Goal: Contribute content: Add original content to the website for others to see

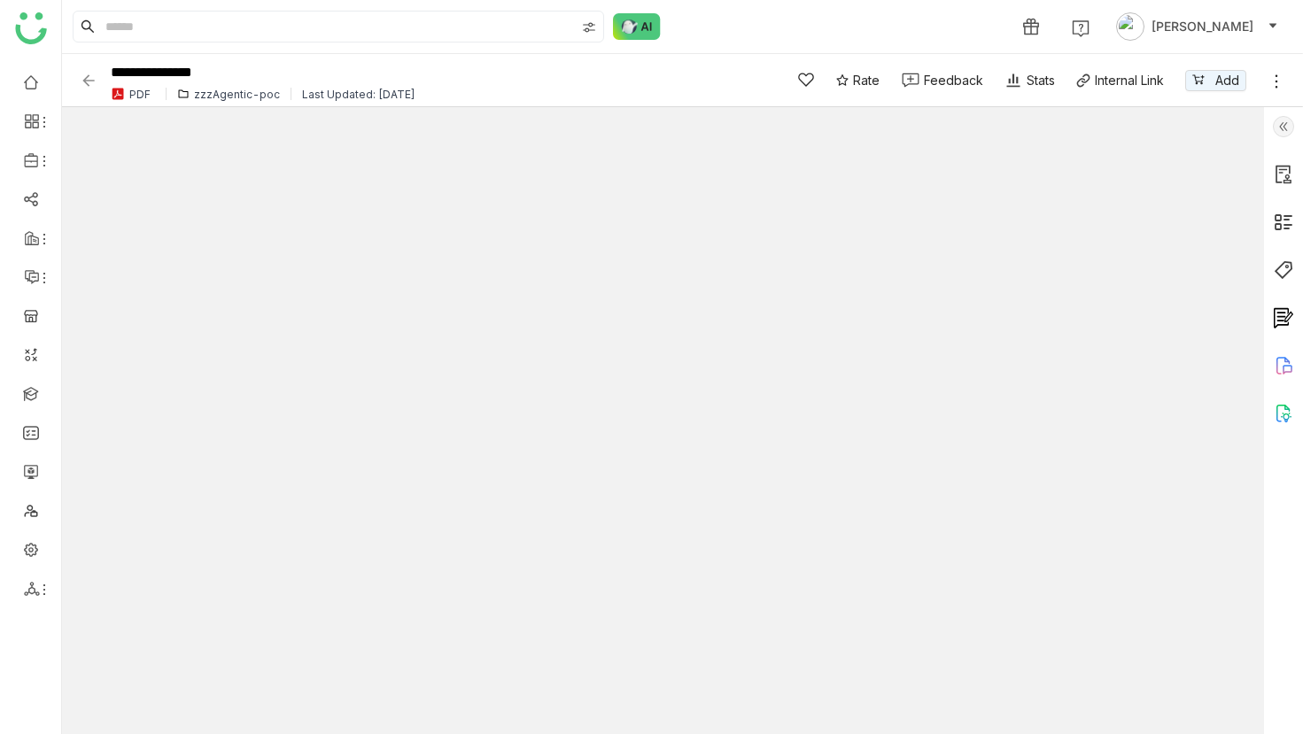
click at [1273, 86] on icon at bounding box center [1277, 82] width 18 height 18
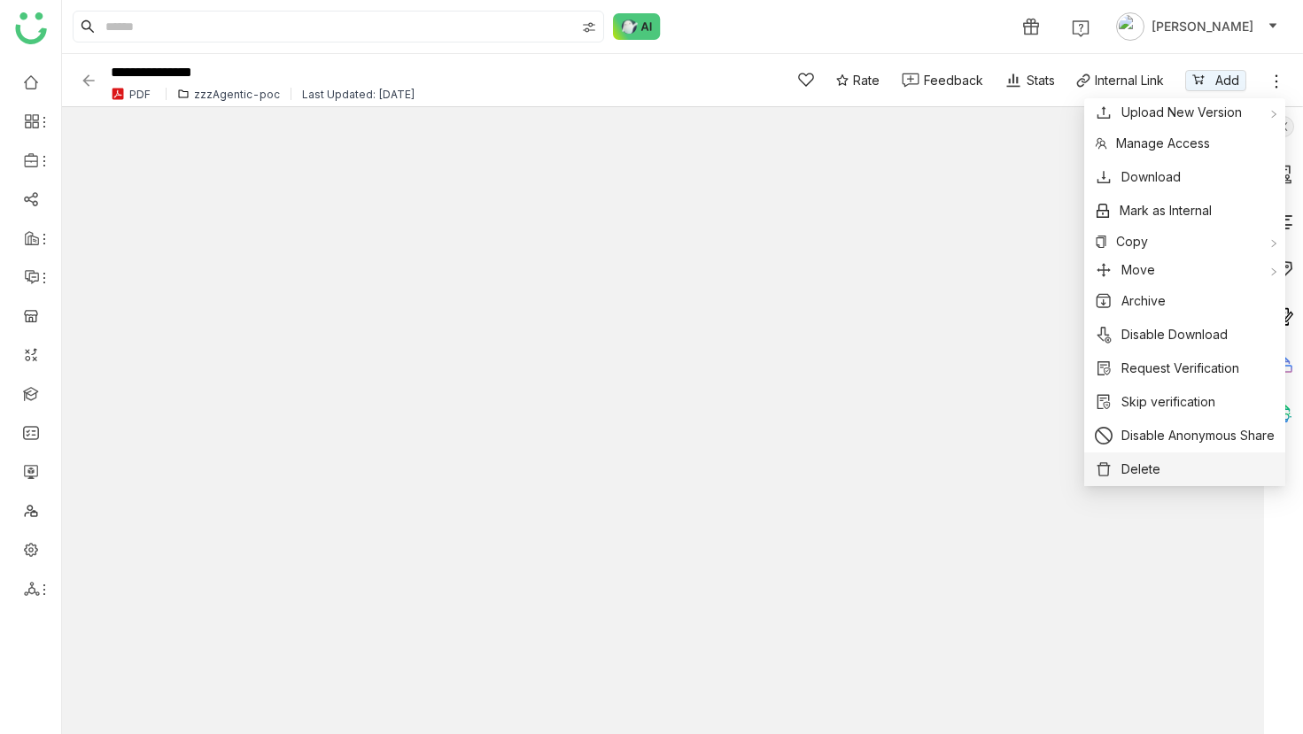
click at [1139, 472] on span "Delete" at bounding box center [1141, 469] width 39 height 19
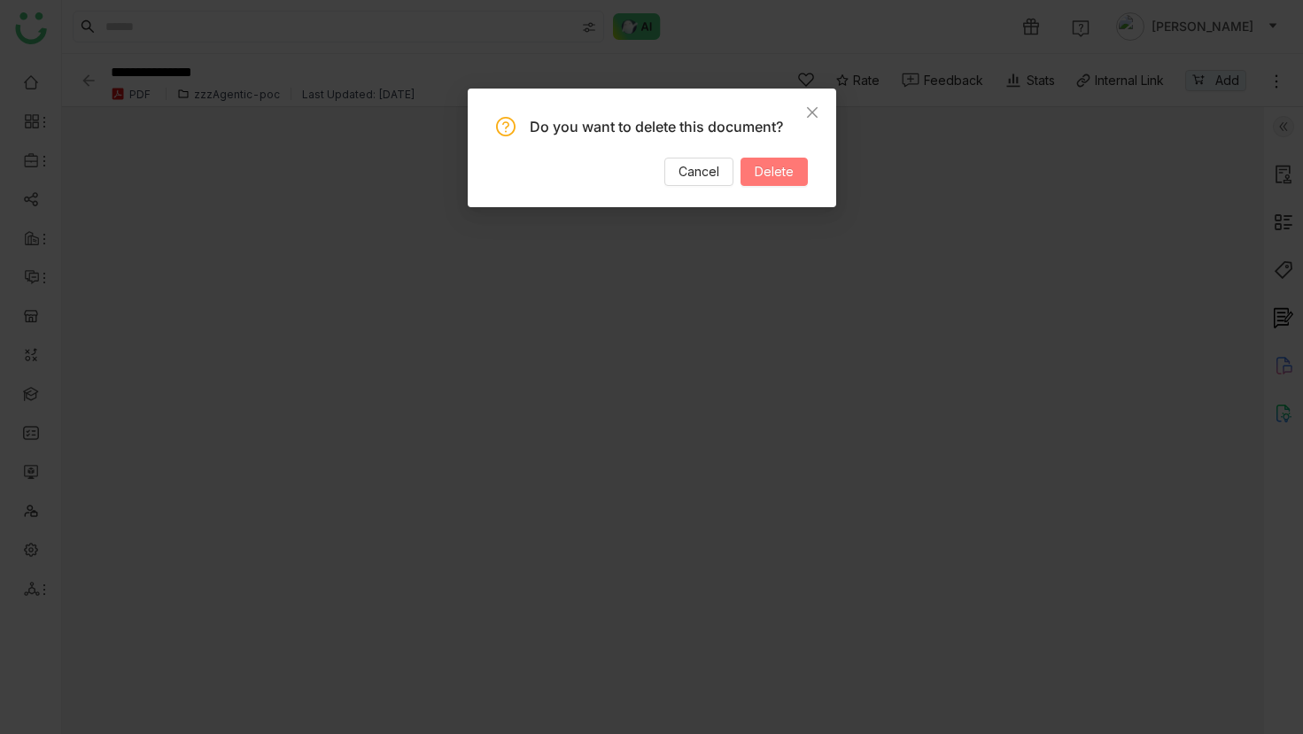
click at [762, 178] on span "Delete" at bounding box center [774, 171] width 39 height 19
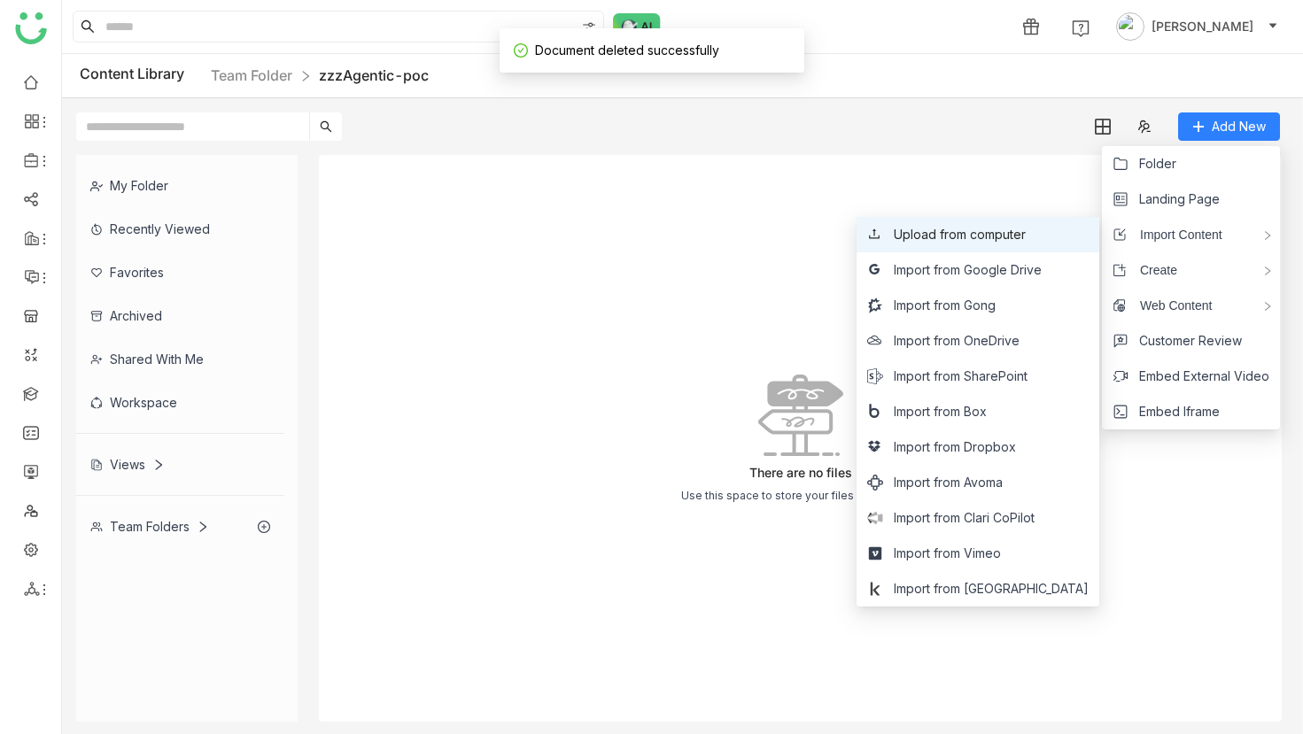
click at [1026, 226] on span "Upload from computer" at bounding box center [960, 234] width 132 height 19
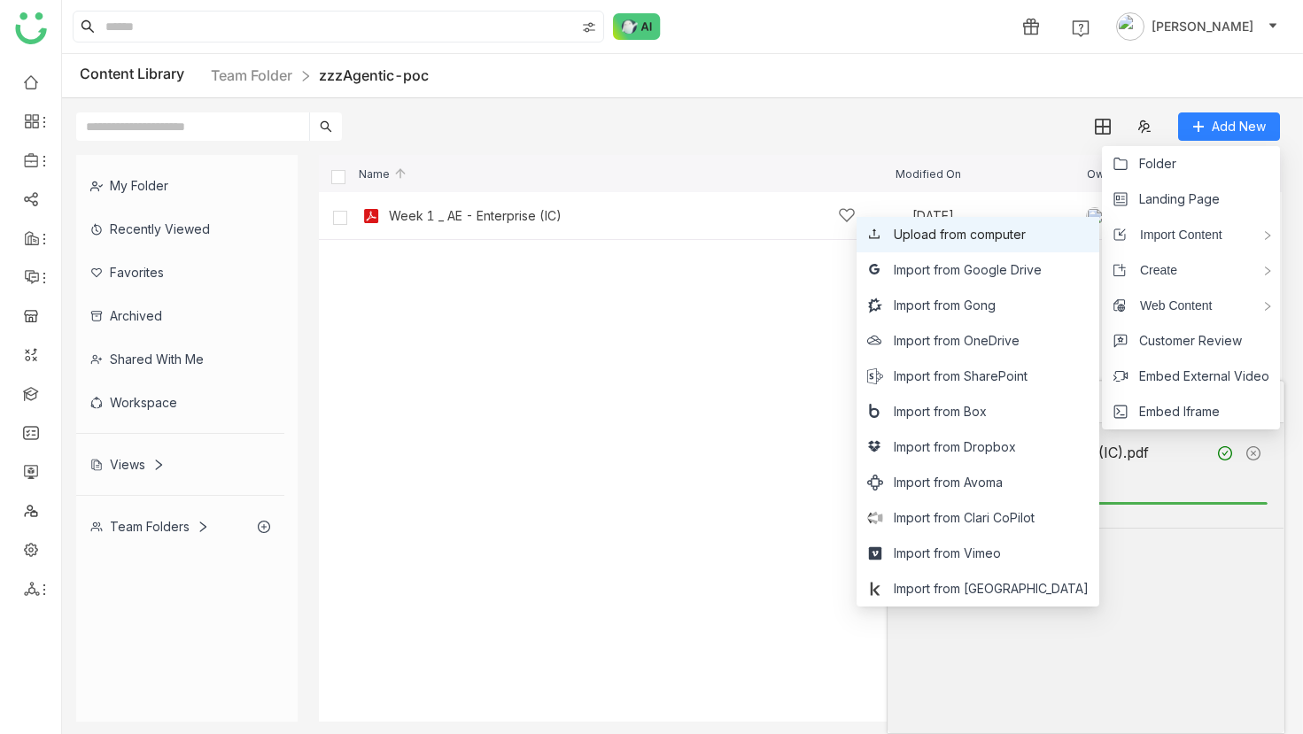
click at [1026, 242] on span "Upload from computer" at bounding box center [960, 234] width 132 height 19
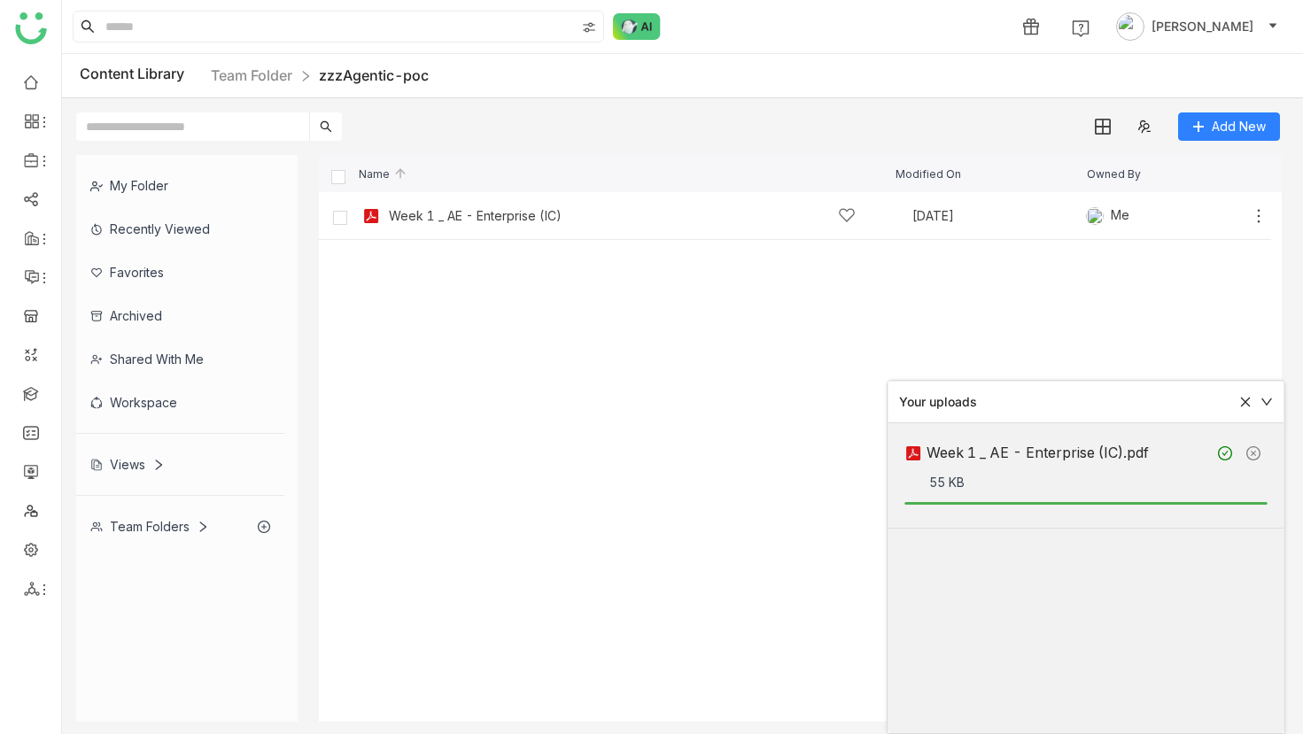
click at [1216, 141] on div "My Folder Recently Viewed Favorites Archived Shared with me Workspace Views Tea…" at bounding box center [682, 438] width 1241 height 595
click at [1203, 140] on body "1 [PERSON_NAME] Content Library Team Folder zzzAgentic-poc Add New My Folder Re…" at bounding box center [651, 367] width 1303 height 734
click at [1208, 142] on div "My Folder Recently Viewed Favorites Archived Shared with me Workspace Views Tea…" at bounding box center [682, 438] width 1241 height 595
click at [1208, 131] on button "Add New" at bounding box center [1229, 127] width 102 height 28
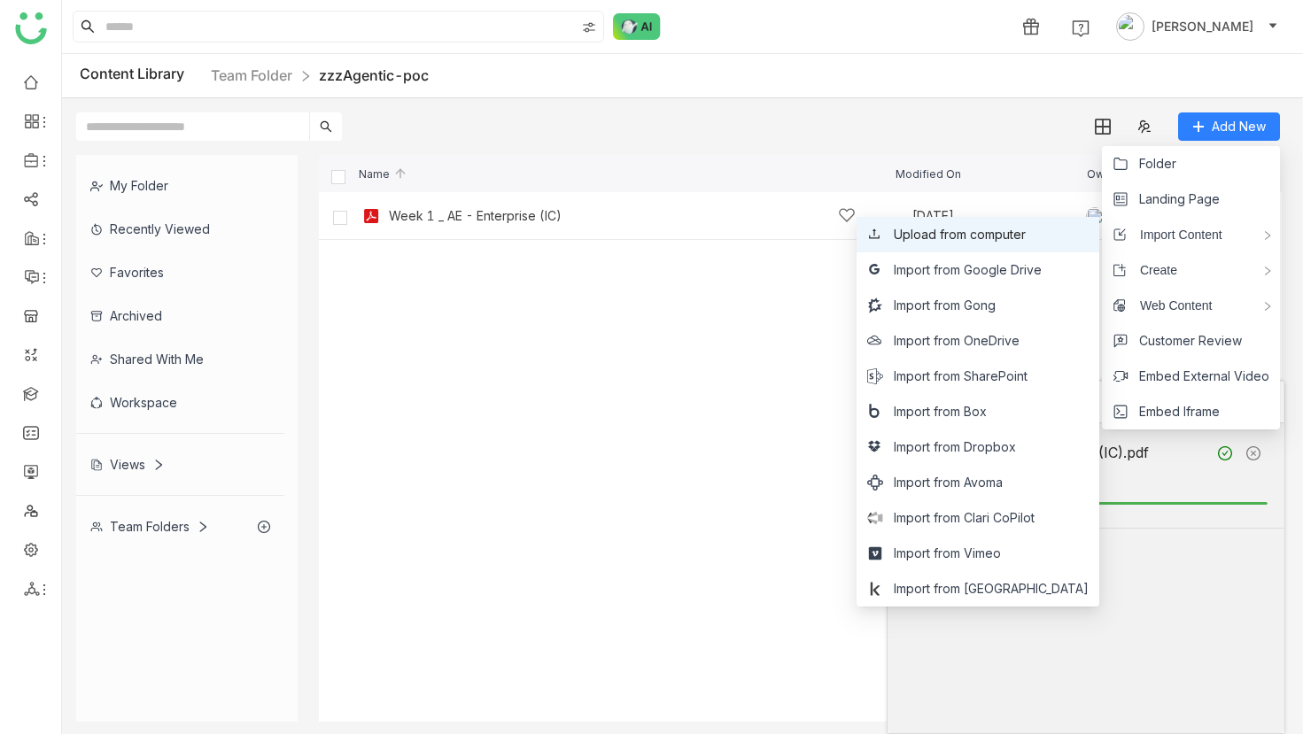
click at [1026, 242] on span "Upload from computer" at bounding box center [960, 234] width 132 height 19
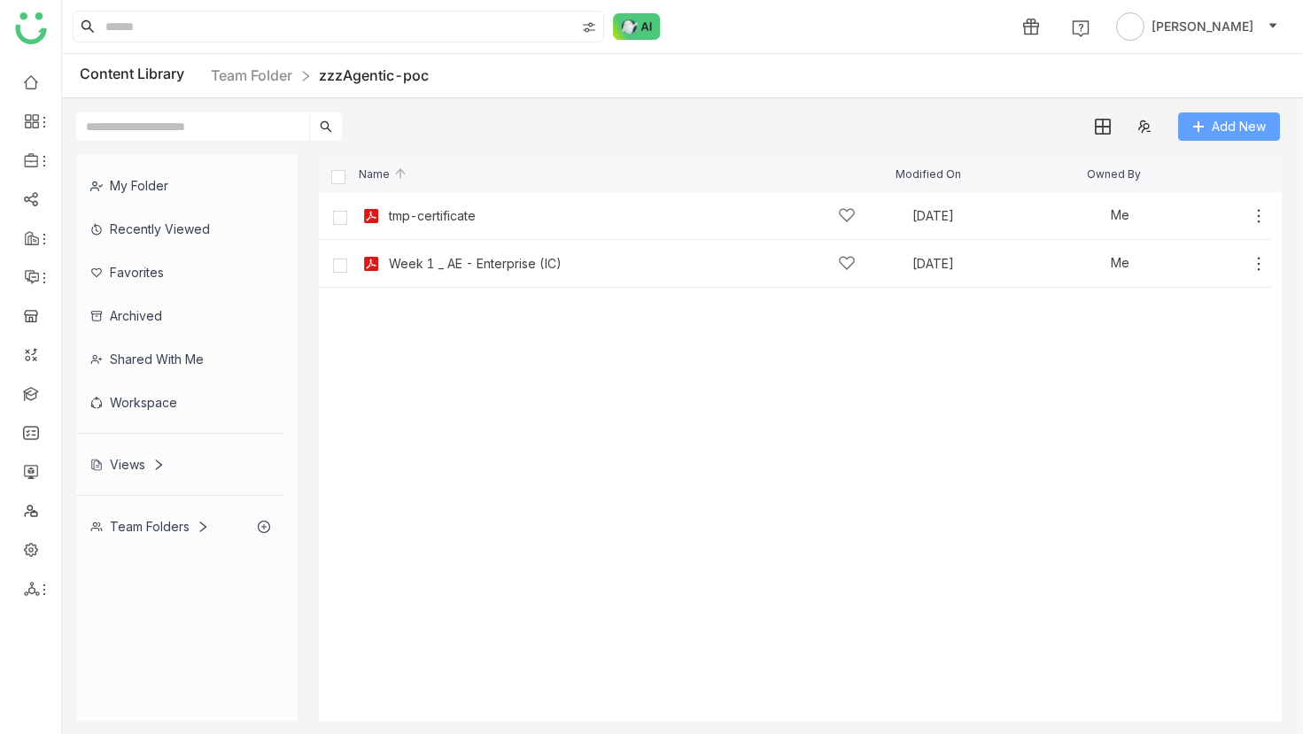
click at [1248, 136] on button "Add New" at bounding box center [1229, 127] width 102 height 28
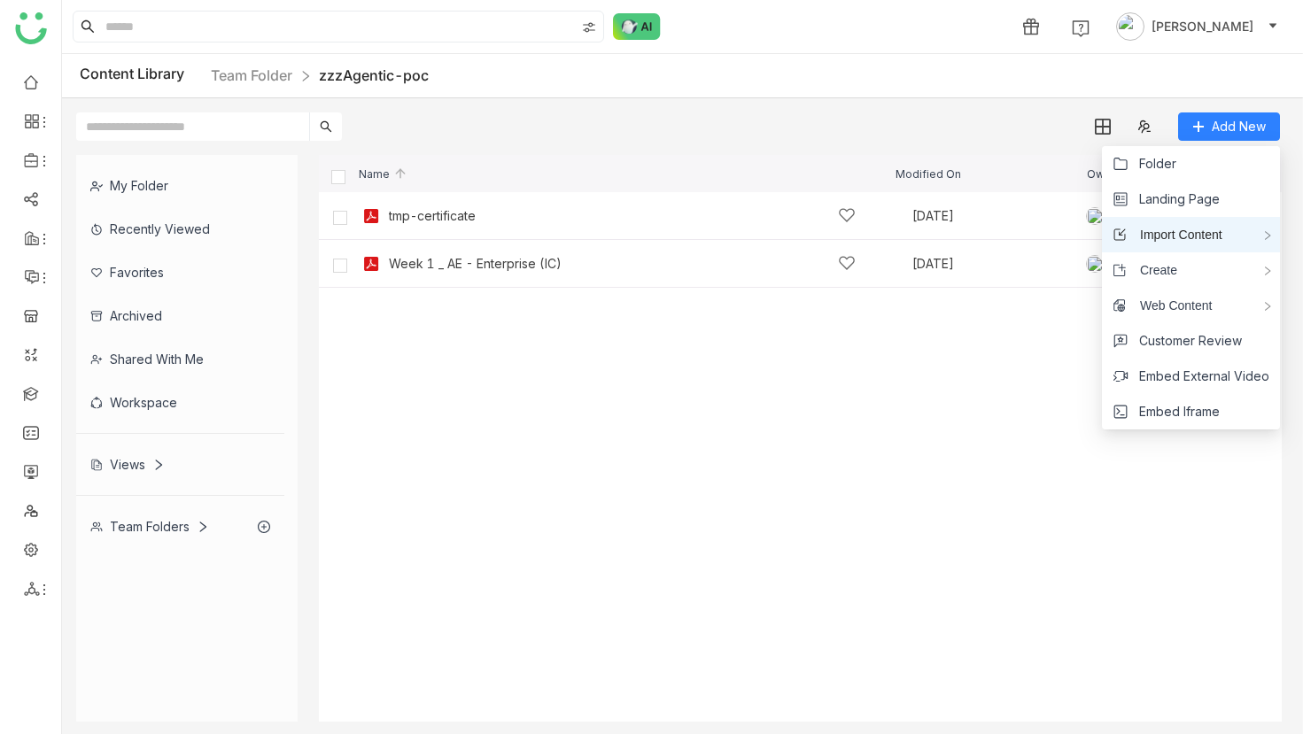
click at [1192, 227] on span "Import Content" at bounding box center [1175, 234] width 96 height 19
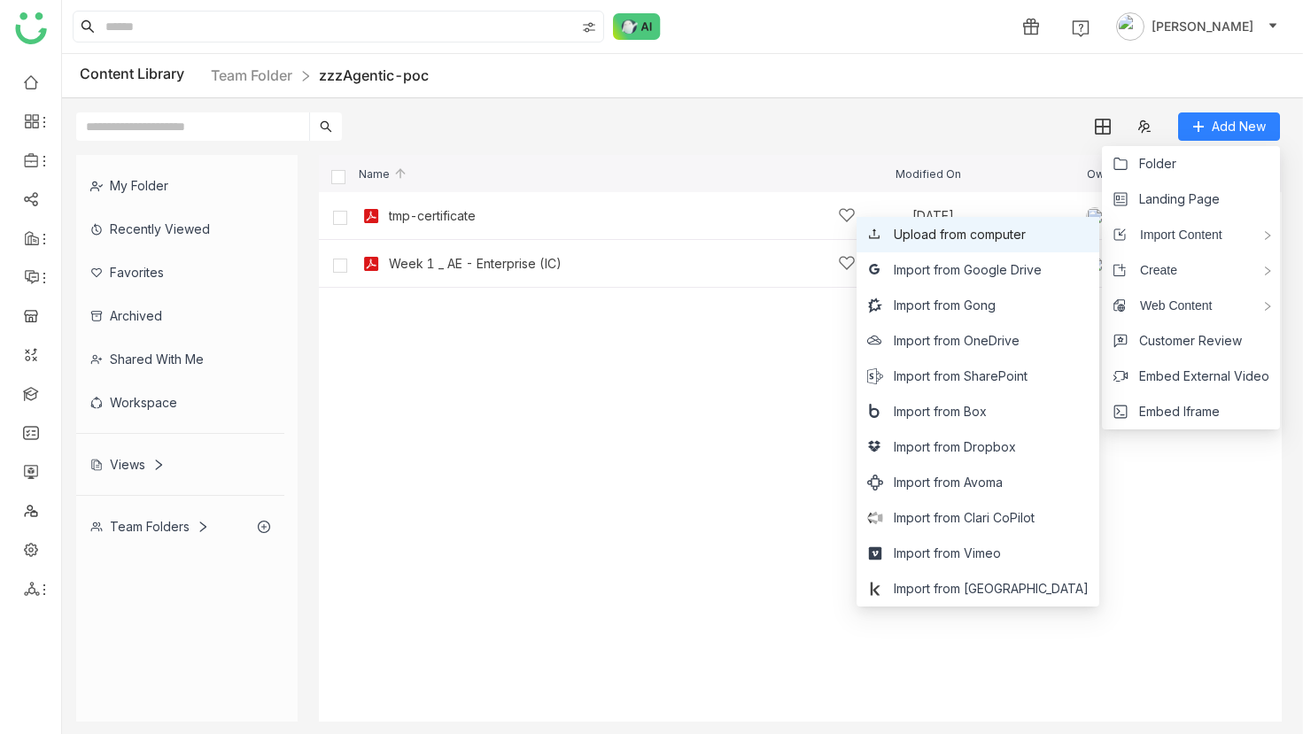
click at [1026, 241] on span "Upload from computer" at bounding box center [960, 234] width 132 height 19
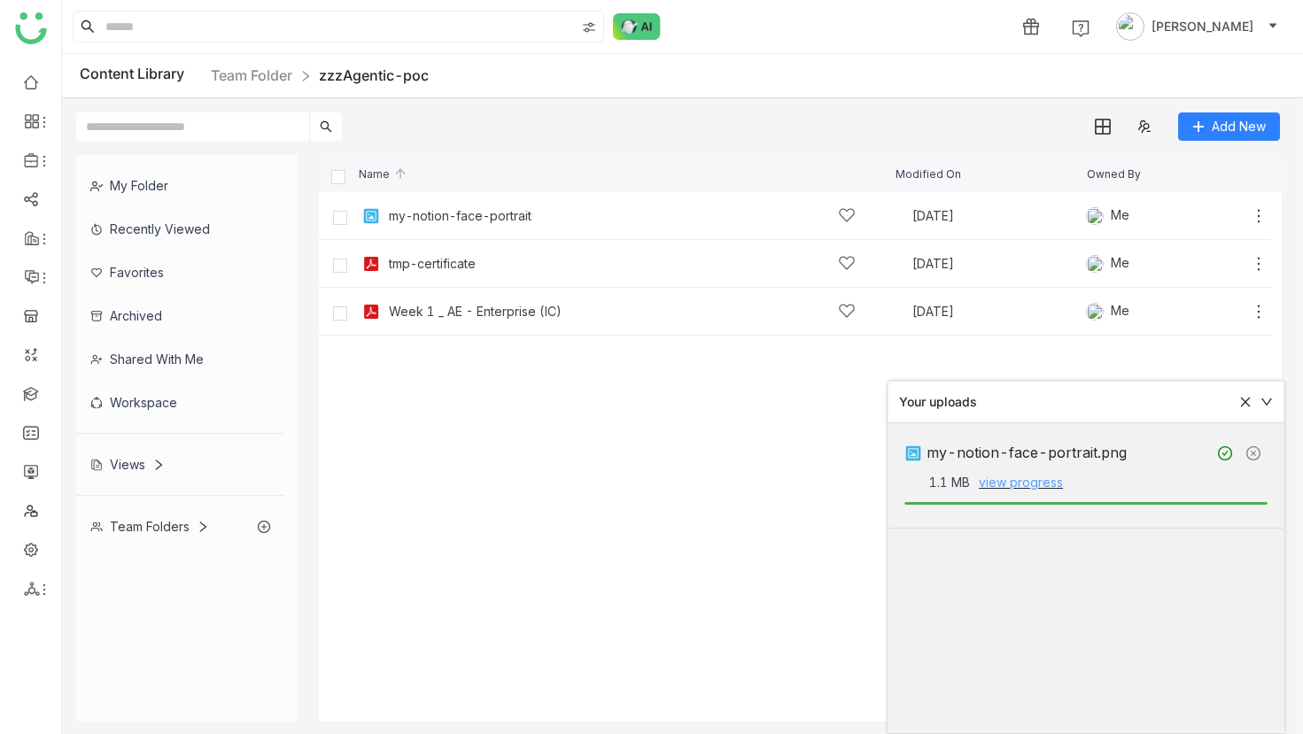
click at [1054, 483] on link "view progress" at bounding box center [1021, 482] width 84 height 15
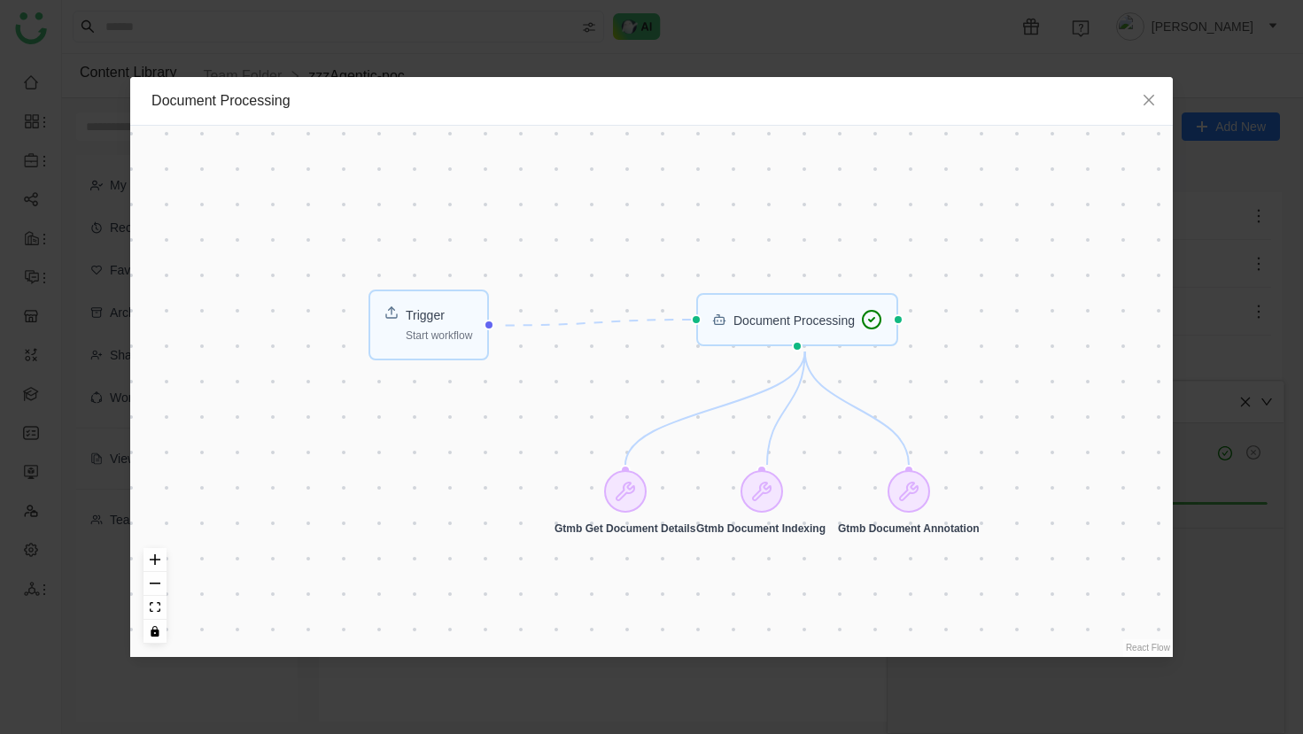
drag, startPoint x: 421, startPoint y: 342, endPoint x: 422, endPoint y: 315, distance: 27.5
click at [422, 315] on div "Trigger Start workflow Document Processing Gtmb Get Document Details Gtmb Docum…" at bounding box center [651, 392] width 1043 height 532
click at [914, 492] on div "Trigger Start workflow Document Processing Gtmb Get Document Details Gtmb Docum…" at bounding box center [651, 392] width 1043 height 532
click at [912, 503] on div "Trigger Start workflow Document Processing Gtmb Get Document Details Gtmb Docum…" at bounding box center [651, 392] width 1043 height 532
click at [789, 499] on div "Trigger Start workflow Document Processing Gtmb Get Document Details Gtmb Docum…" at bounding box center [651, 392] width 1043 height 532
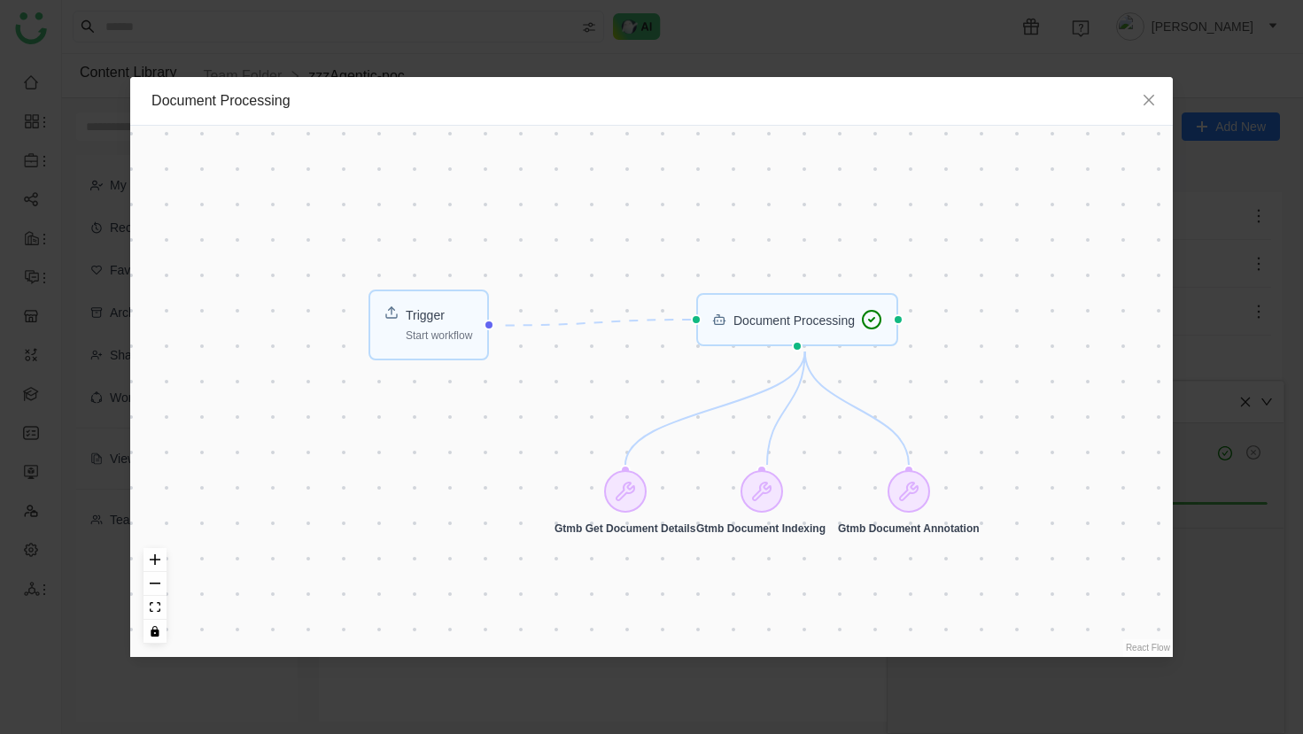
click at [794, 348] on div "Trigger Start workflow Document Processing Gtmb Get Document Details Gtmb Docum…" at bounding box center [651, 392] width 1043 height 532
click at [804, 349] on div at bounding box center [798, 346] width 11 height 11
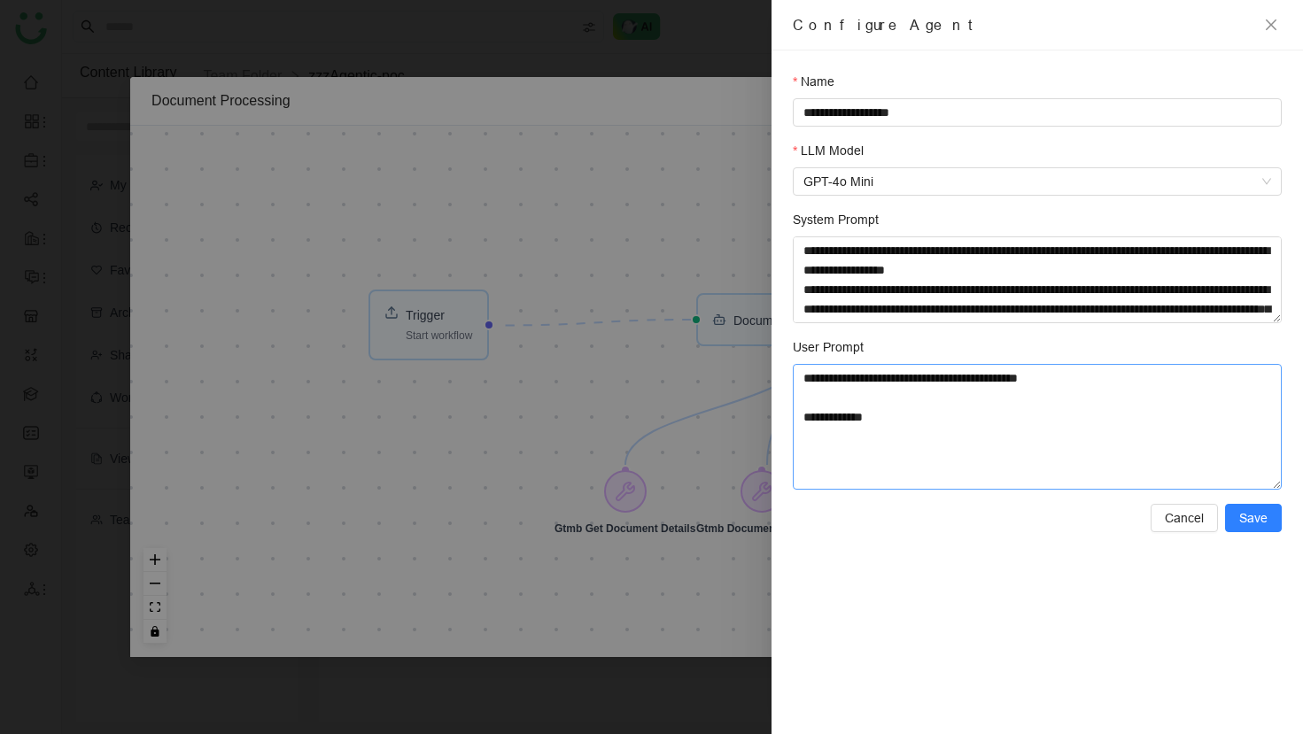
click at [904, 456] on textarea "**********" at bounding box center [1037, 427] width 489 height 126
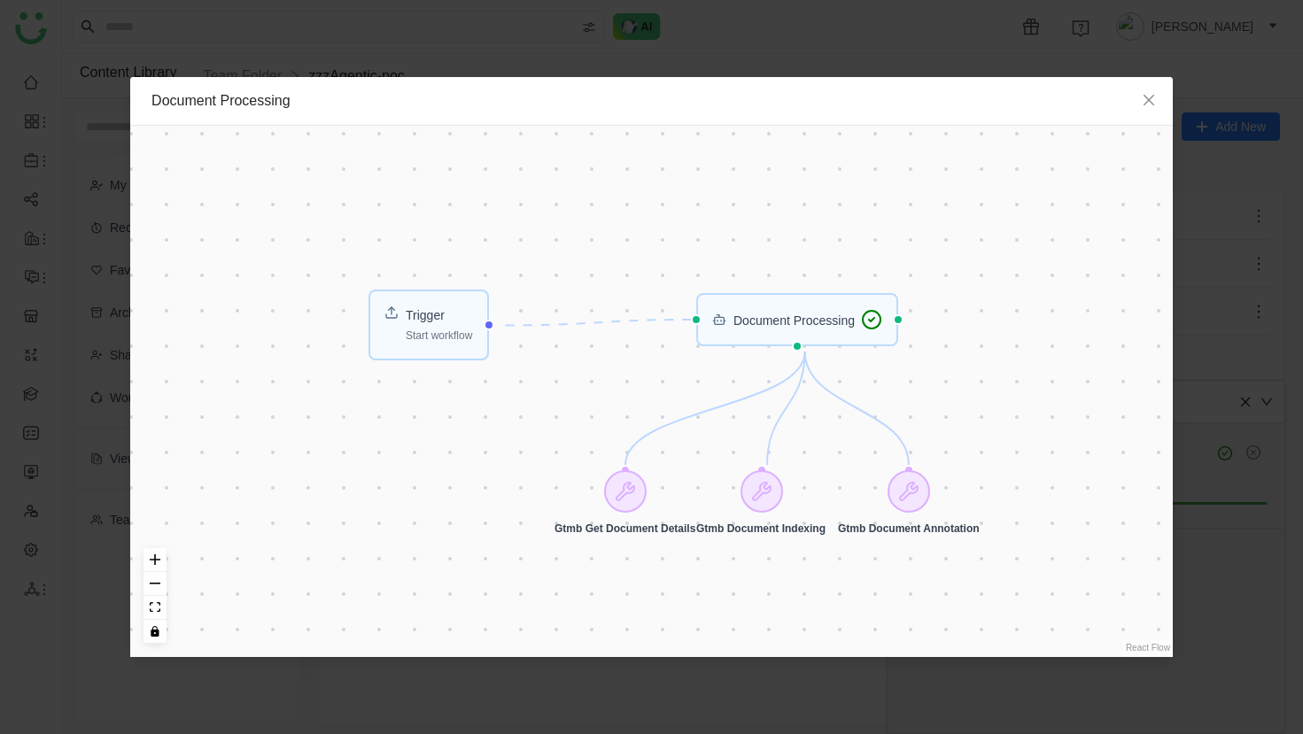
click at [886, 323] on div "Trigger Start workflow Document Processing Gtmb Get Document Details Gtmb Docum…" at bounding box center [651, 392] width 1043 height 532
click at [901, 310] on div "Trigger Start workflow Document Processing Gtmb Get Document Details Gtmb Docum…" at bounding box center [651, 392] width 1043 height 532
click at [905, 315] on div at bounding box center [899, 320] width 11 height 11
click at [493, 323] on div at bounding box center [488, 325] width 11 height 11
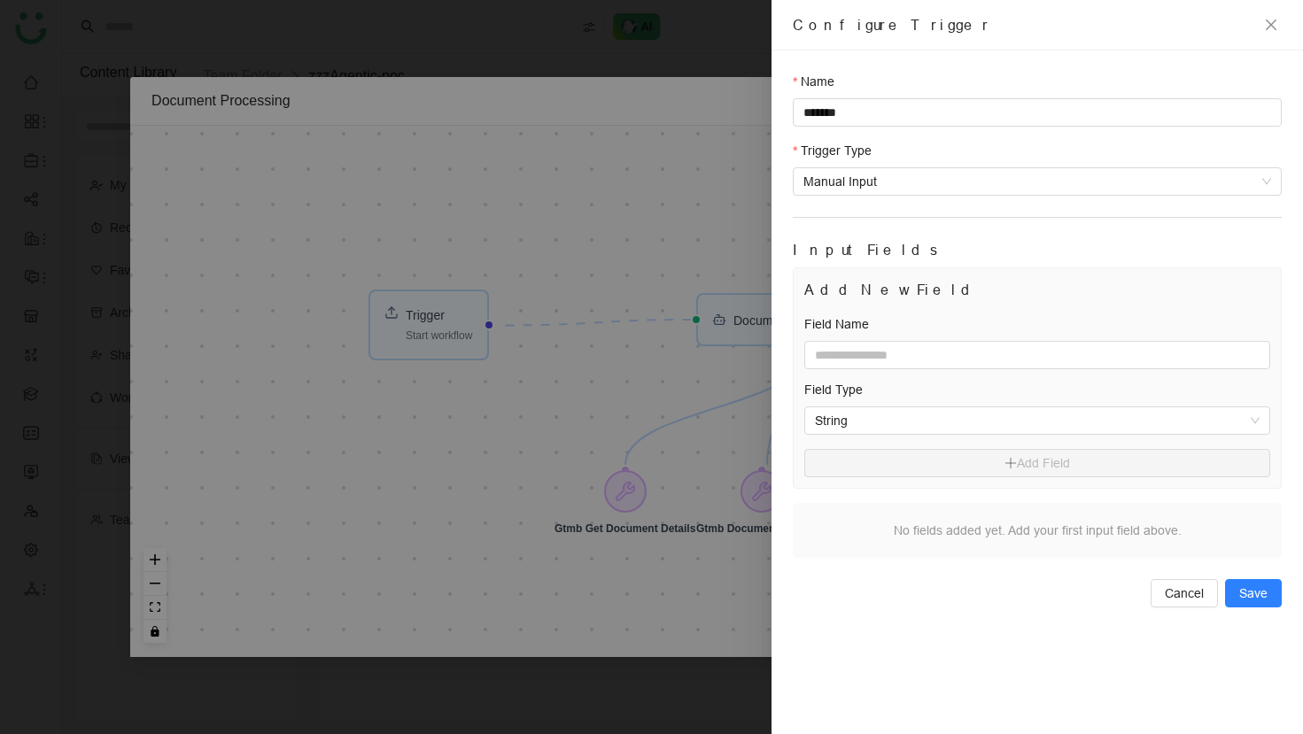
click at [501, 323] on div at bounding box center [651, 367] width 1303 height 734
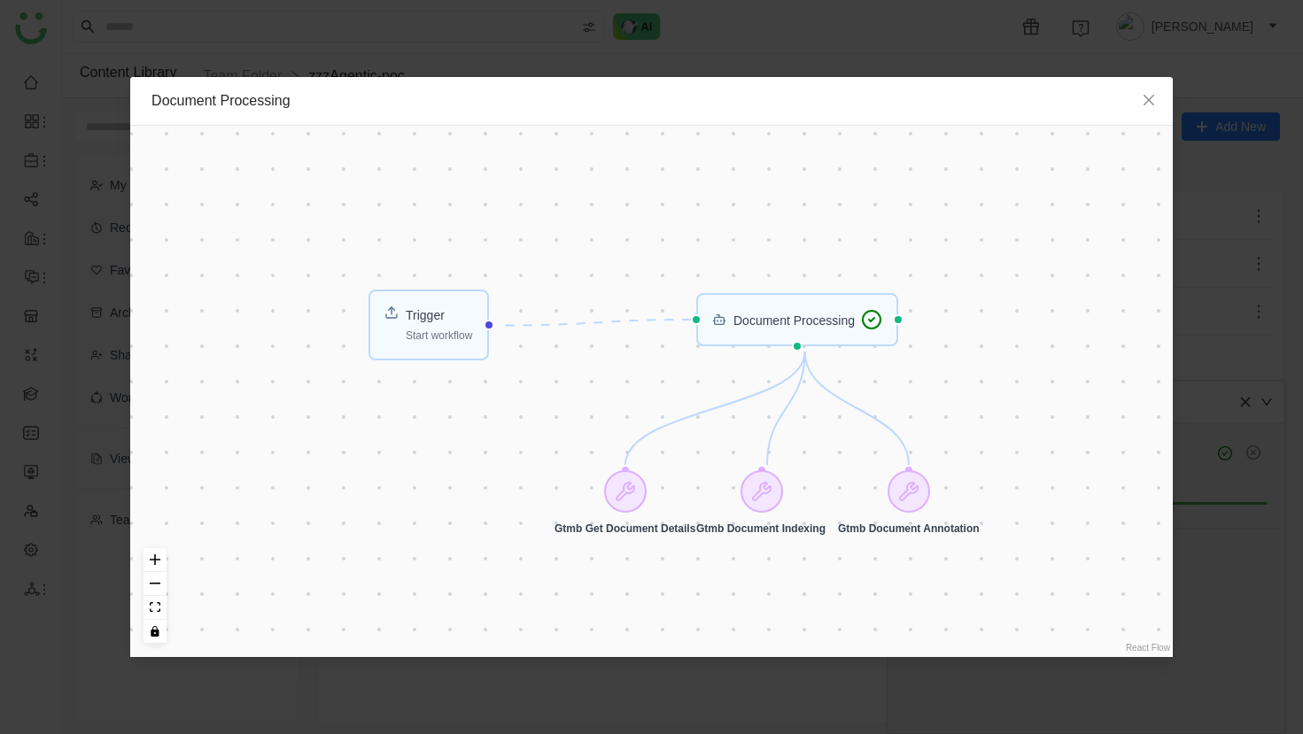
click at [493, 323] on div at bounding box center [488, 325] width 11 height 11
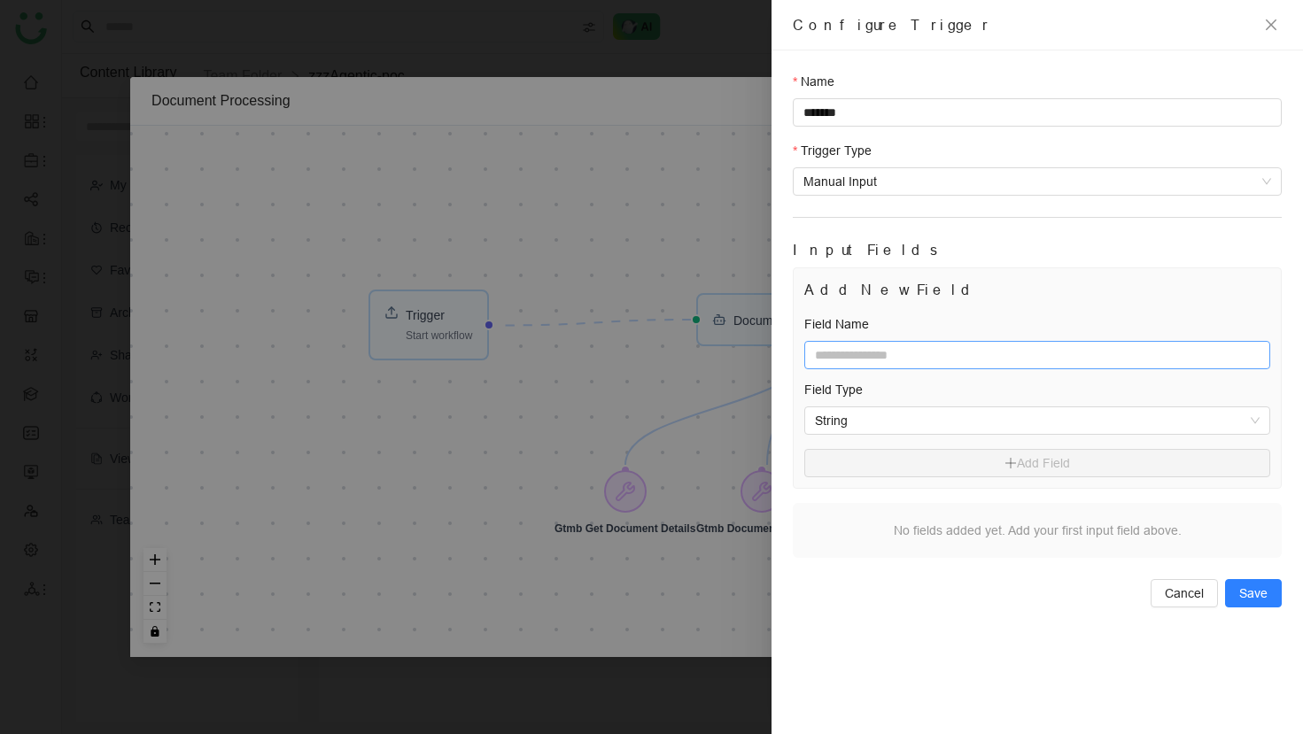
click at [982, 347] on input "text" at bounding box center [1037, 355] width 466 height 28
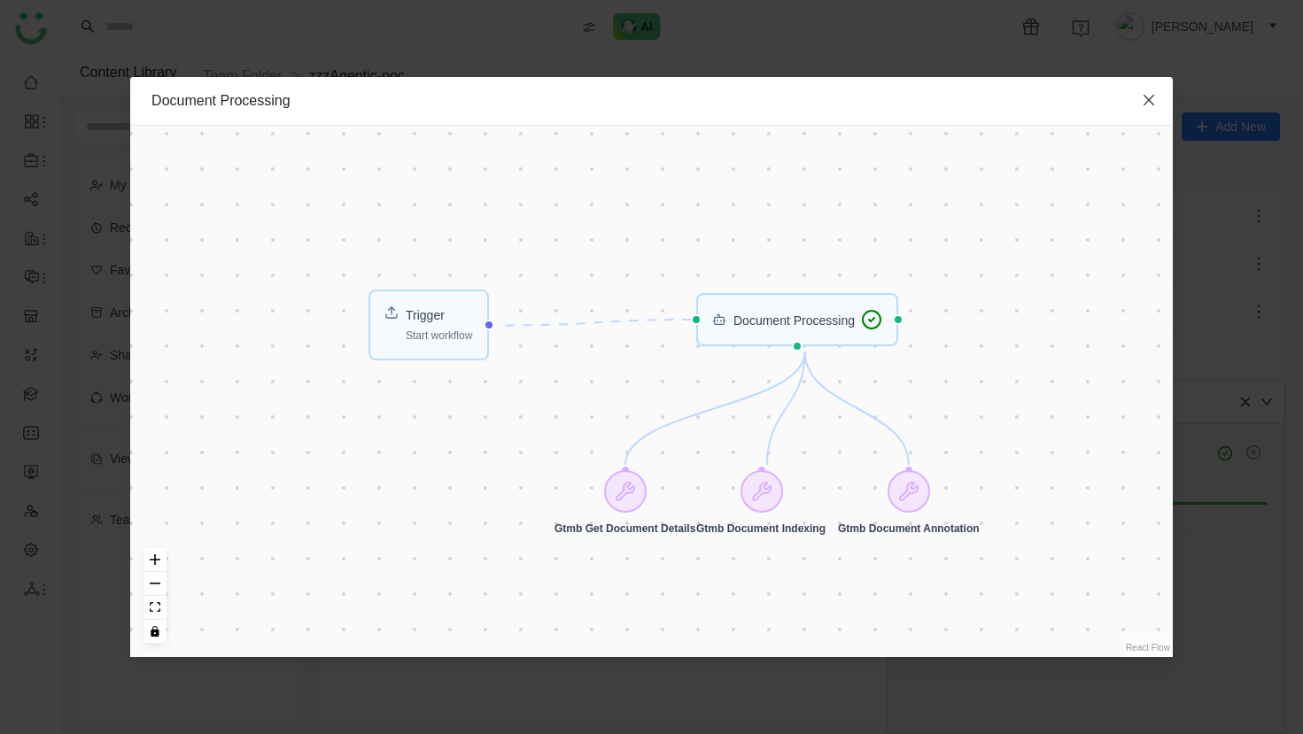
click at [1146, 97] on icon "Close" at bounding box center [1149, 100] width 11 height 11
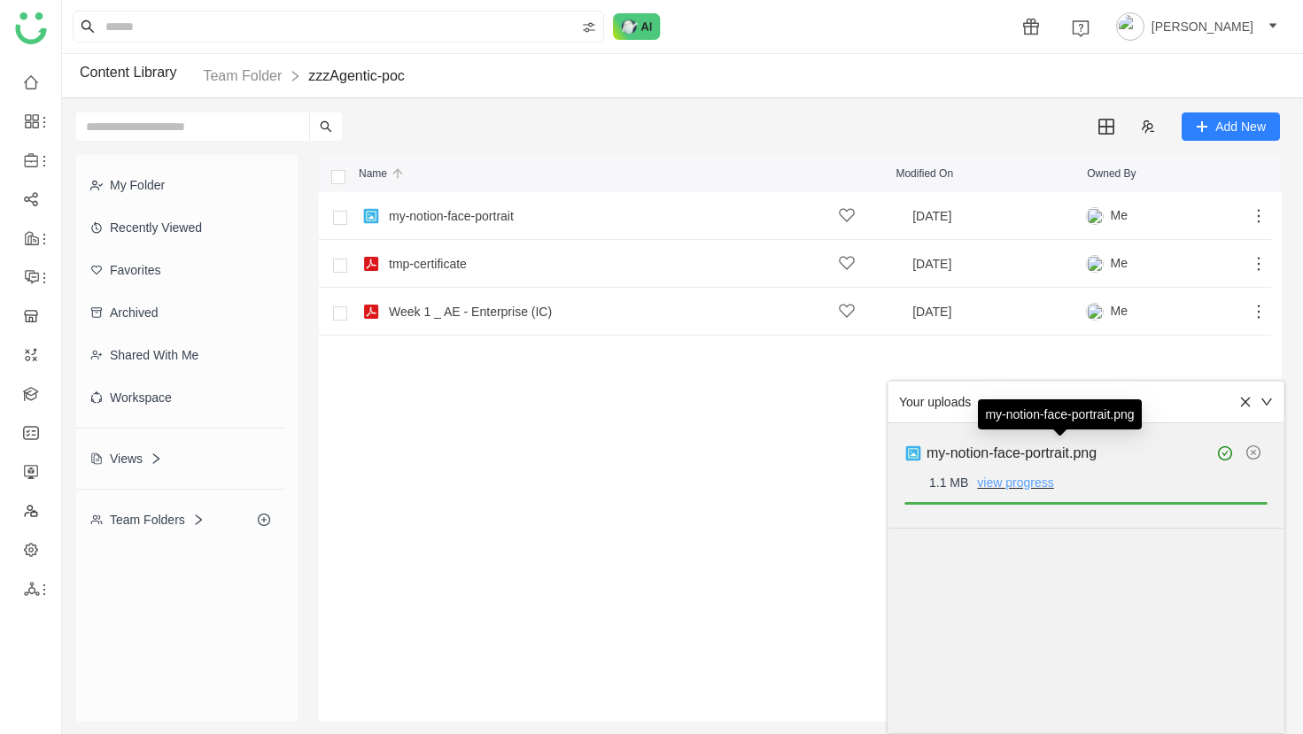
click at [1045, 485] on link "view progress" at bounding box center [1015, 483] width 76 height 14
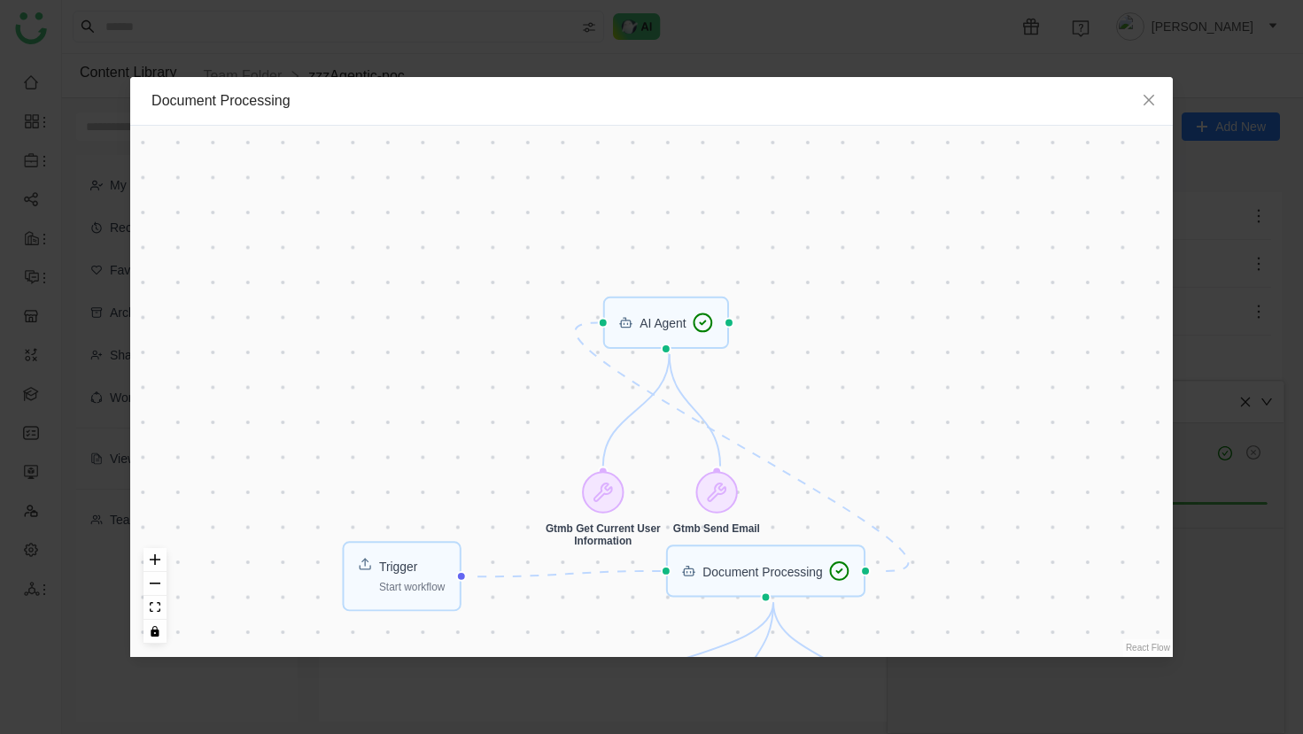
drag, startPoint x: 834, startPoint y: 207, endPoint x: 800, endPoint y: 430, distance: 224.9
click at [800, 430] on div "Trigger Start workflow Document Processing AI Agent Gtmb Get Document Details G…" at bounding box center [651, 392] width 1043 height 532
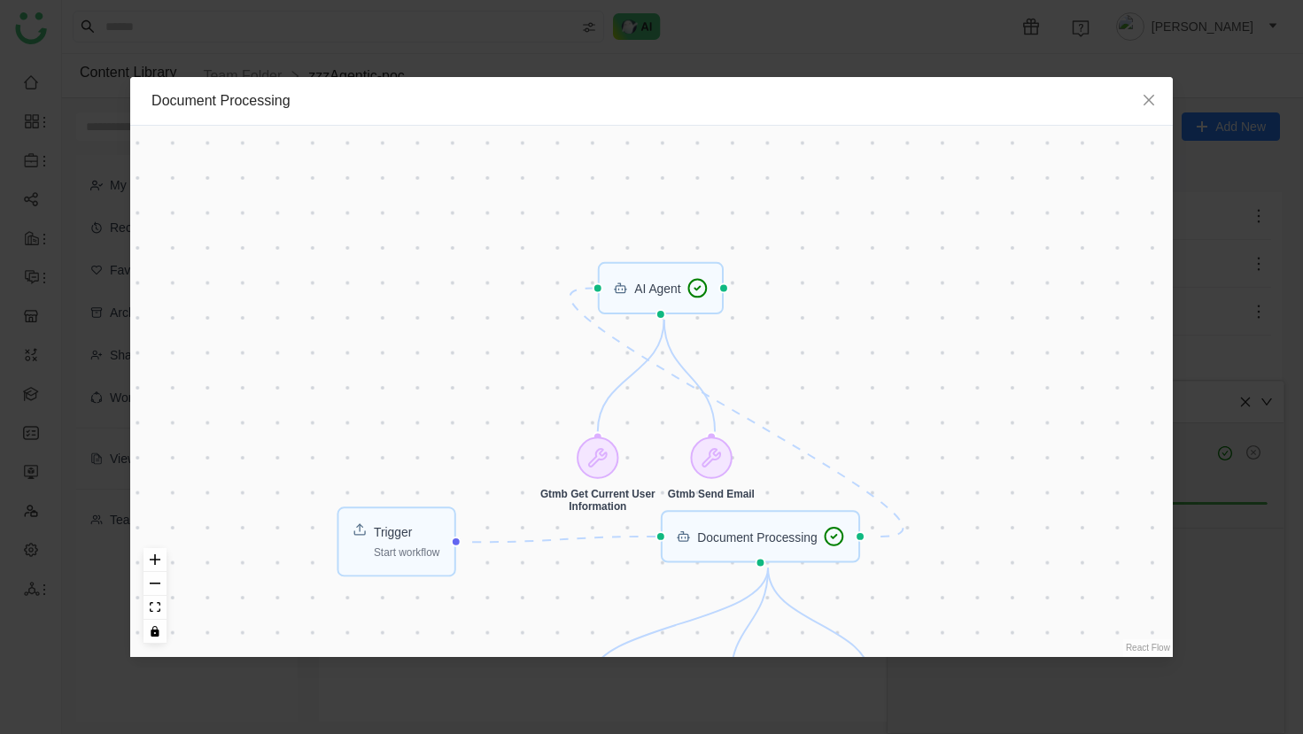
drag, startPoint x: 668, startPoint y: 341, endPoint x: 586, endPoint y: 243, distance: 127.7
click at [587, 245] on div "Trigger Start workflow Document Processing AI Agent Gtmb Get Document Details G…" at bounding box center [651, 392] width 1043 height 532
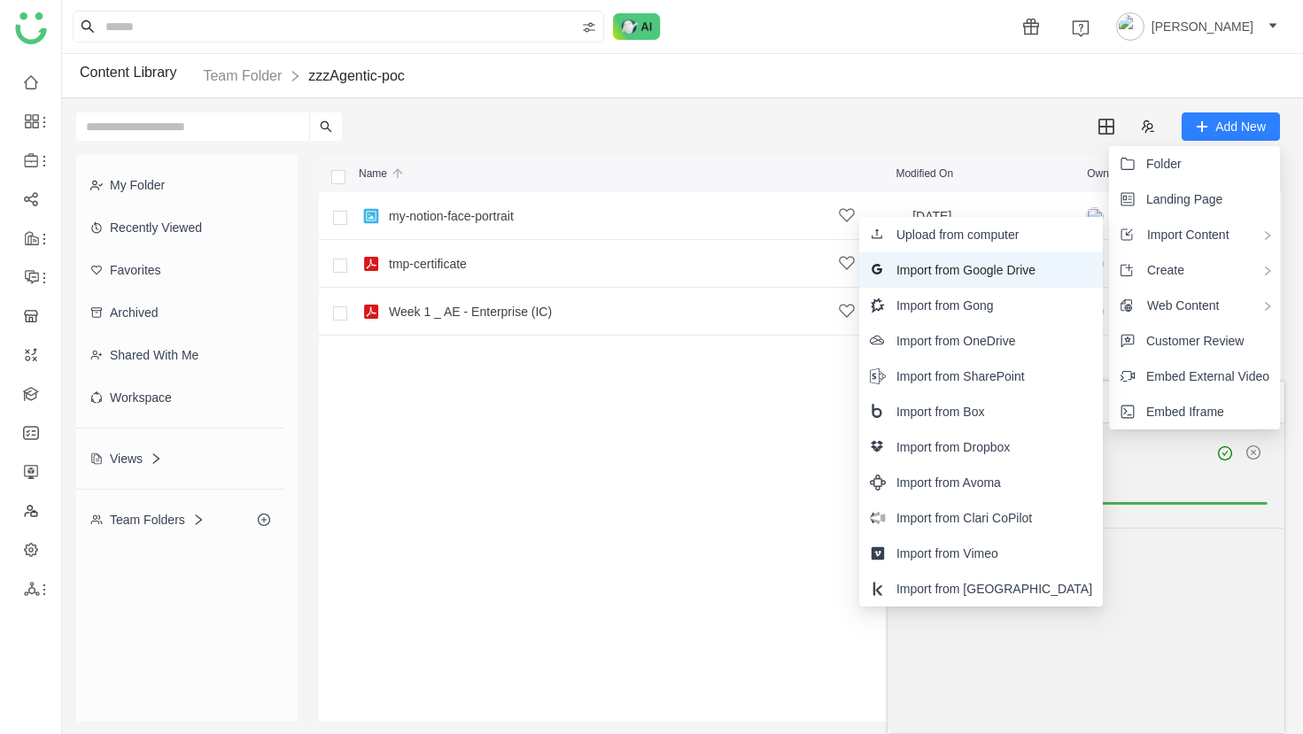
click at [1009, 260] on span "Import from Google Drive" at bounding box center [966, 269] width 139 height 19
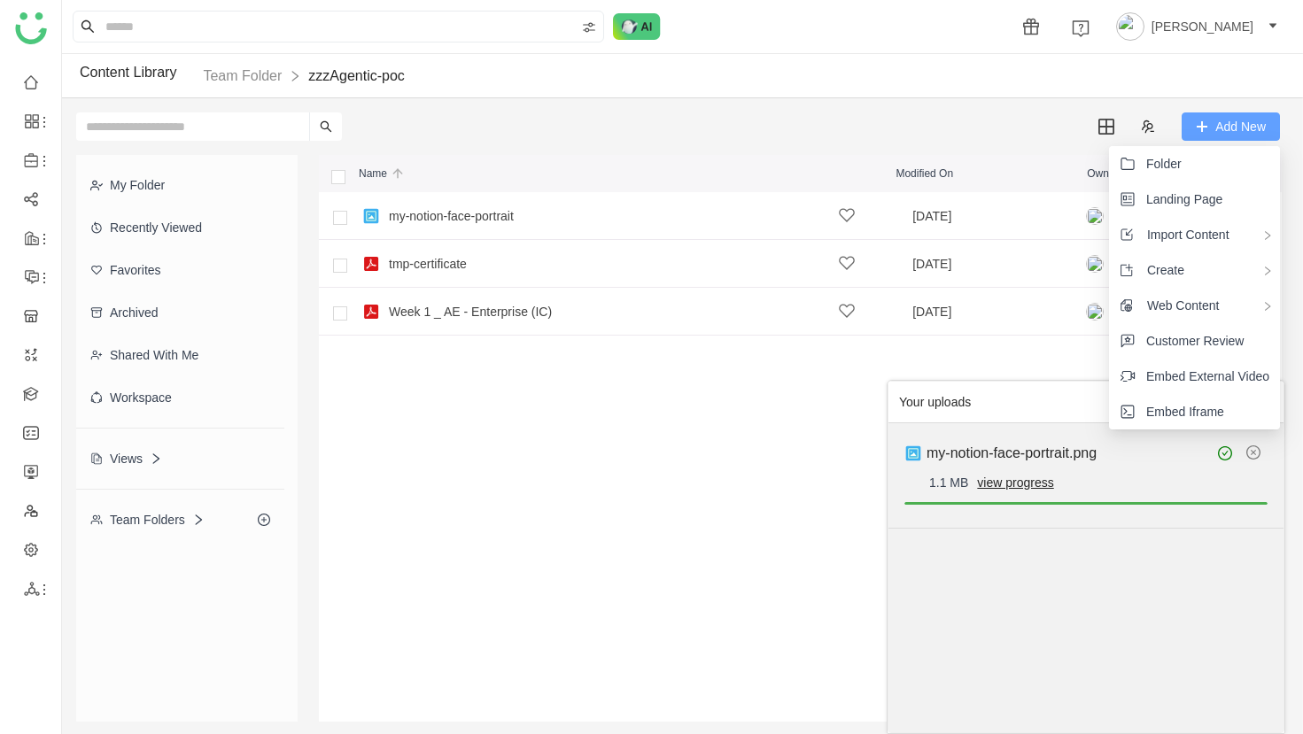
click at [1235, 120] on span "Add New" at bounding box center [1241, 126] width 50 height 19
click at [1212, 225] on span "Import Content" at bounding box center [1182, 234] width 96 height 19
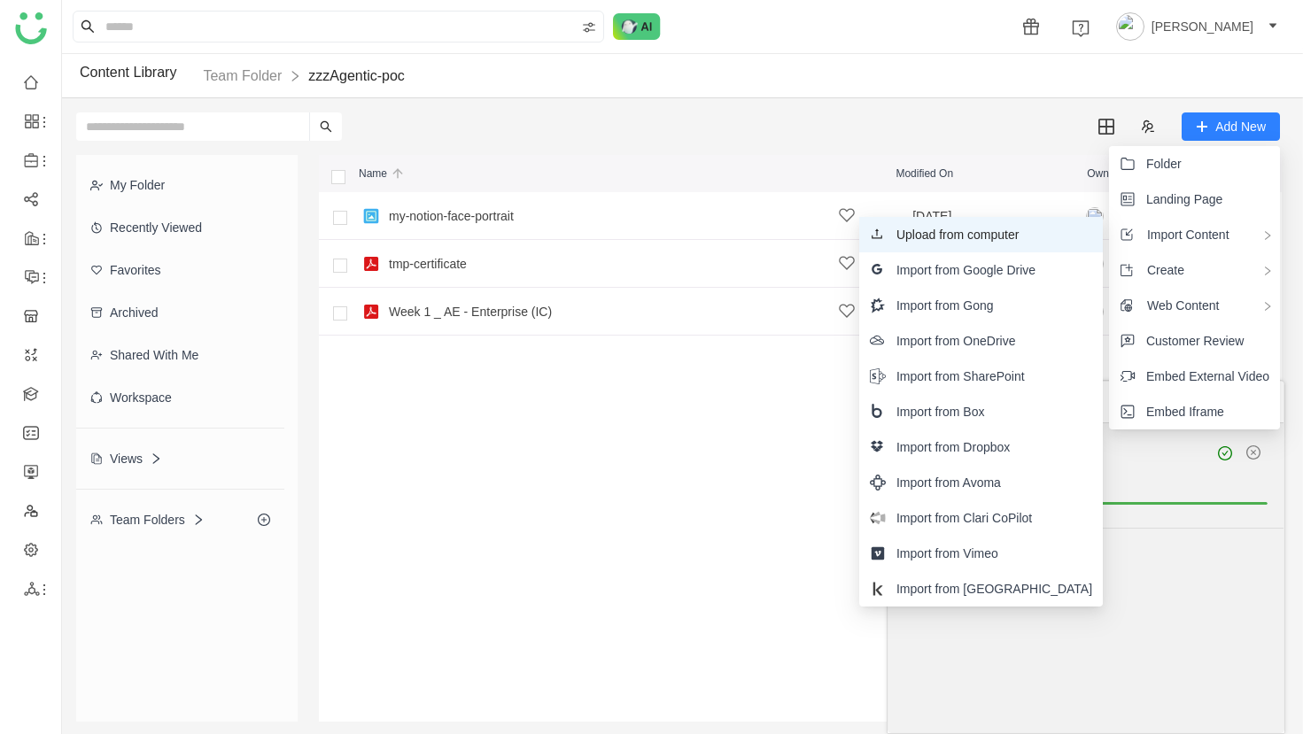
click at [1020, 235] on span "Upload from computer" at bounding box center [958, 234] width 123 height 19
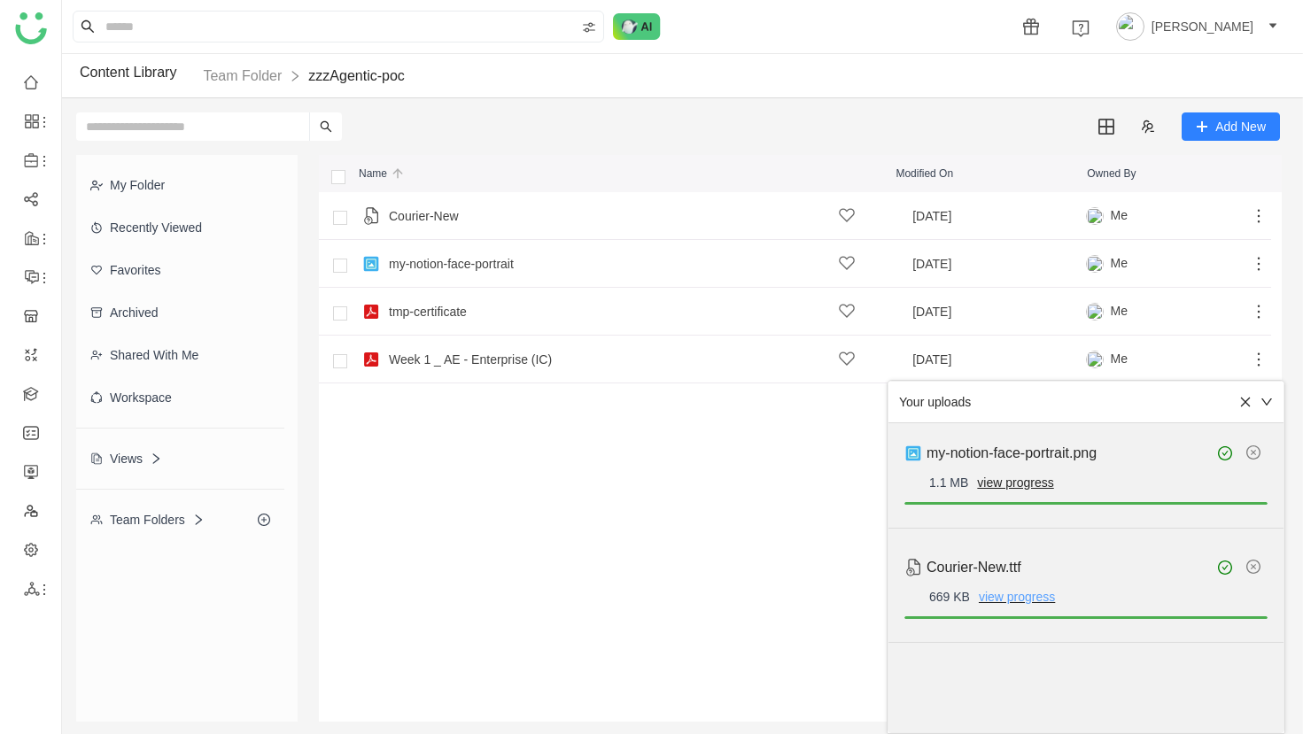
click at [1045, 598] on link "view progress" at bounding box center [1017, 597] width 76 height 14
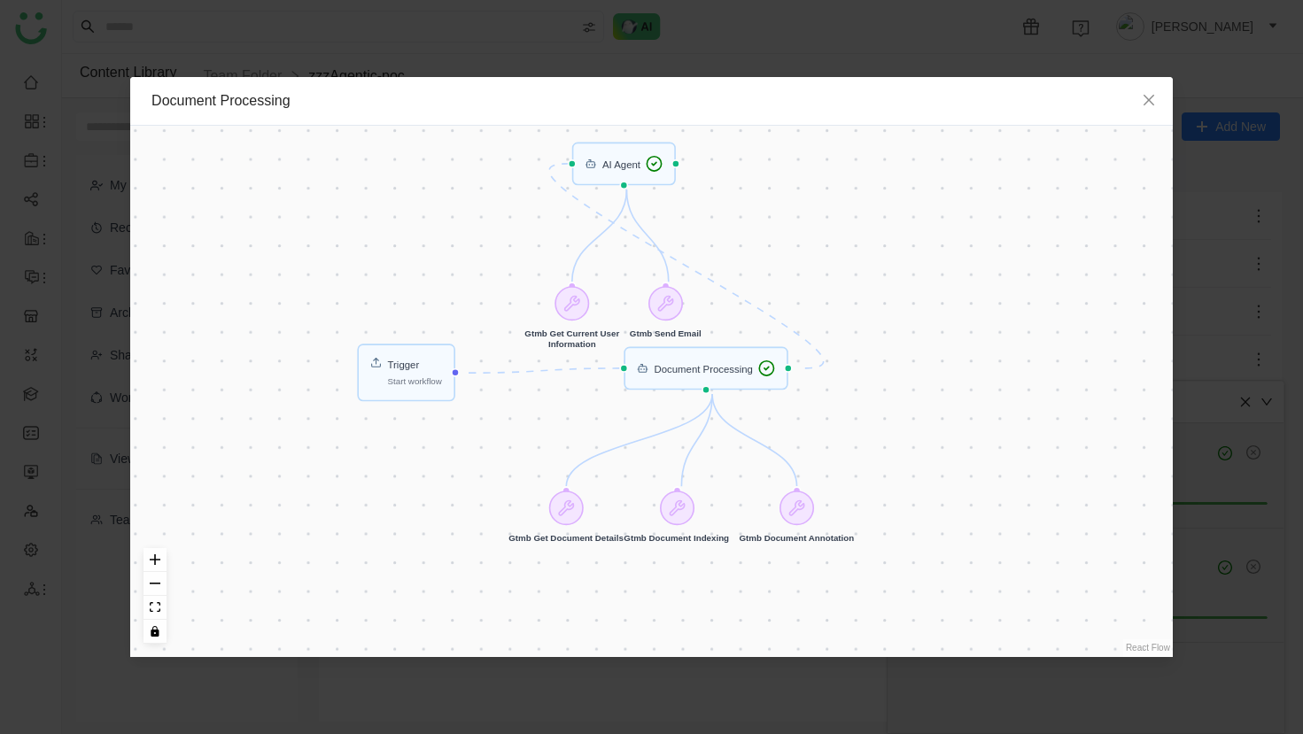
drag, startPoint x: 737, startPoint y: 151, endPoint x: 625, endPoint y: 159, distance: 111.9
click at [625, 159] on div "Trigger Start workflow Document Processing AI Agent Gtmb Get Document Details G…" at bounding box center [651, 392] width 1043 height 532
